Goal: Task Accomplishment & Management: Manage account settings

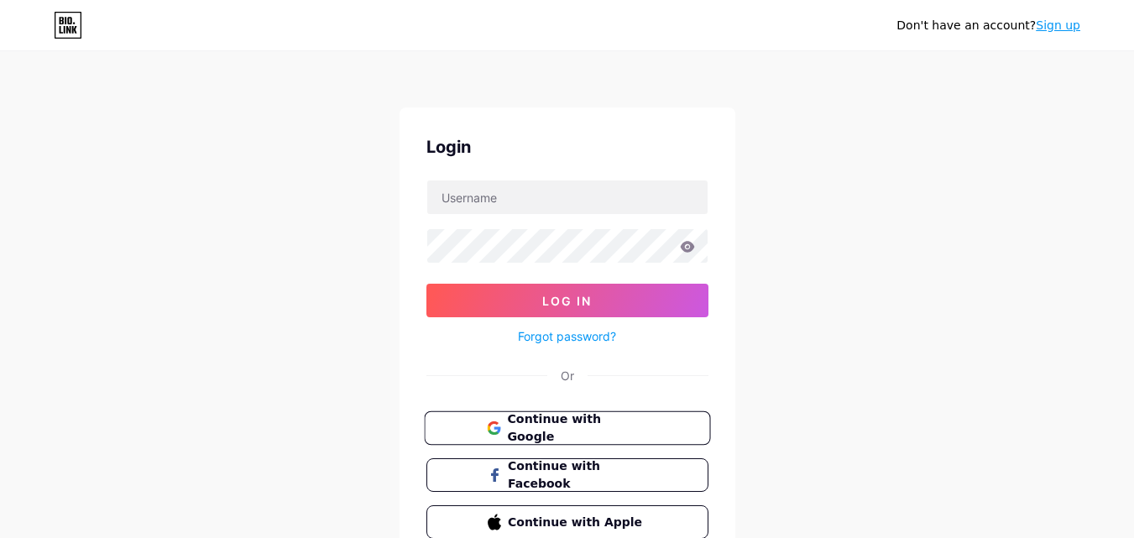
click at [649, 439] on button "Continue with Google" at bounding box center [567, 428] width 286 height 34
